Goal: Task Accomplishment & Management: Use online tool/utility

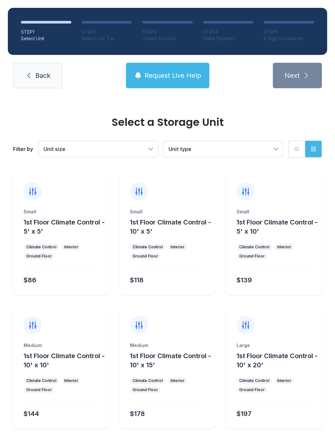
click at [151, 149] on button "Unit size" at bounding box center [98, 149] width 120 height 16
click at [58, 166] on label "Small" at bounding box center [98, 169] width 104 height 8
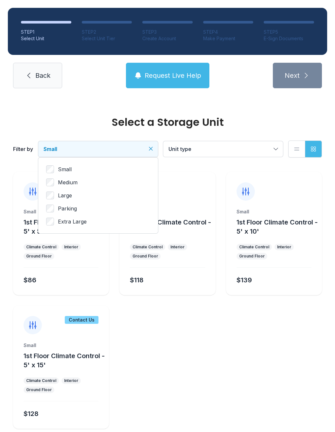
click at [235, 146] on span "Unit type" at bounding box center [219, 149] width 103 height 8
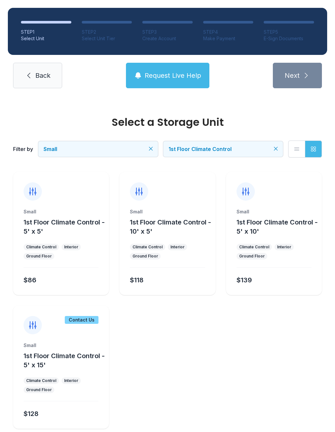
click at [211, 364] on ul "Small 1st Floor Climate Control - 5' x 5' Climate Control Interior Ground Floor…" at bounding box center [167, 300] width 308 height 257
click at [39, 76] on span "Back" at bounding box center [42, 75] width 15 height 9
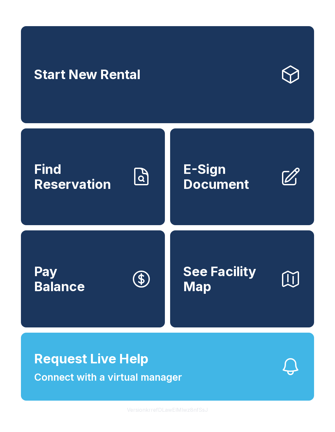
click at [243, 191] on span "E-Sign Document" at bounding box center [228, 177] width 91 height 30
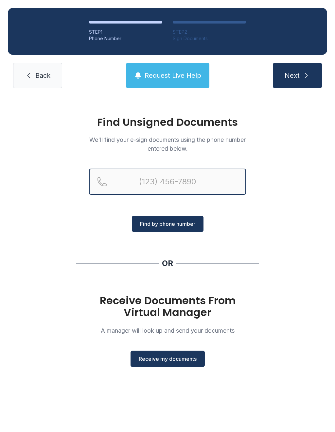
click at [188, 175] on input "Reservation phone number" at bounding box center [167, 182] width 157 height 26
type input "[PHONE_NUMBER]"
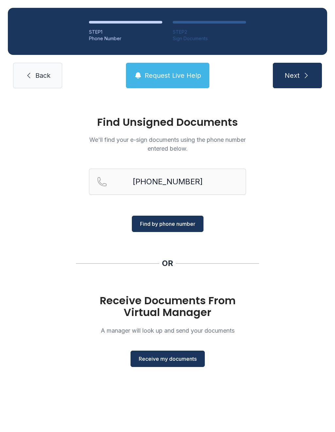
click at [185, 224] on span "Find by phone number" at bounding box center [167, 224] width 55 height 8
click at [184, 221] on span "Find by phone number" at bounding box center [167, 224] width 55 height 8
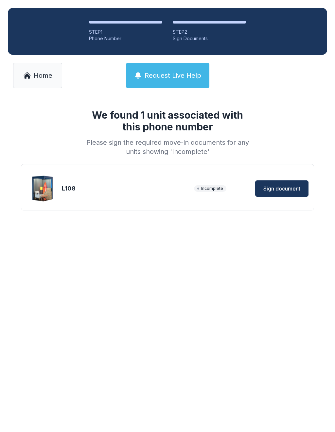
click at [293, 185] on span "Sign document" at bounding box center [281, 189] width 37 height 8
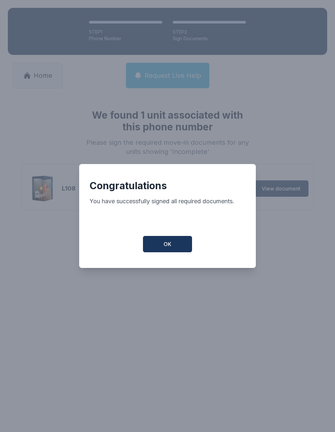
click at [177, 247] on button "OK" at bounding box center [167, 244] width 49 height 16
